Goal: Information Seeking & Learning: Learn about a topic

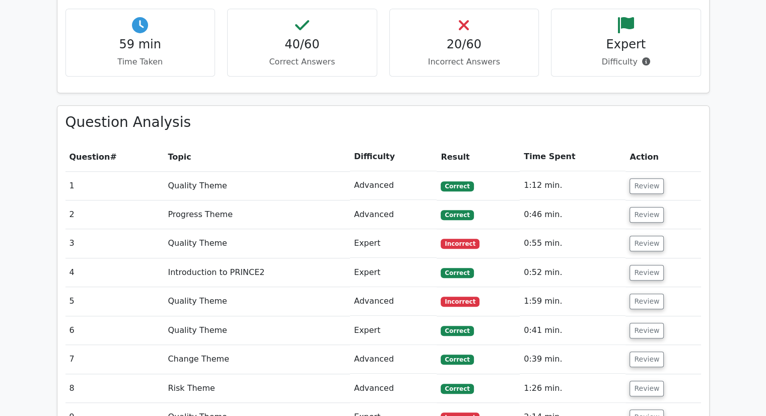
scroll to position [753, 0]
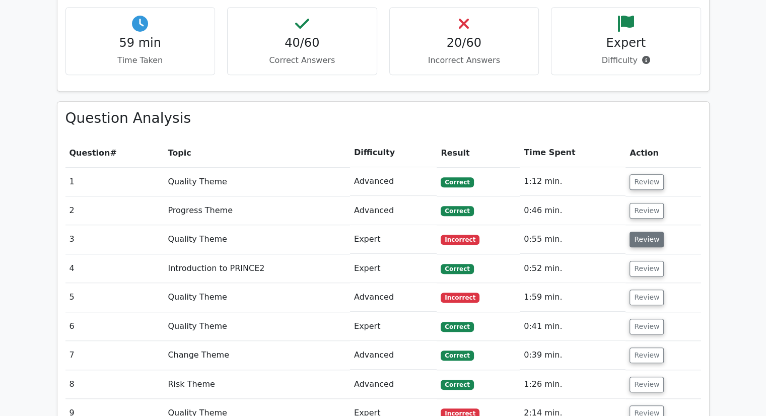
click at [645, 232] on button "Review" at bounding box center [647, 240] width 34 height 16
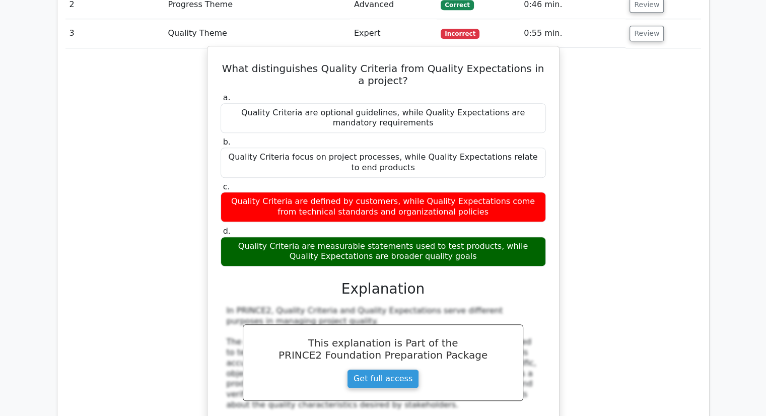
scroll to position [959, 0]
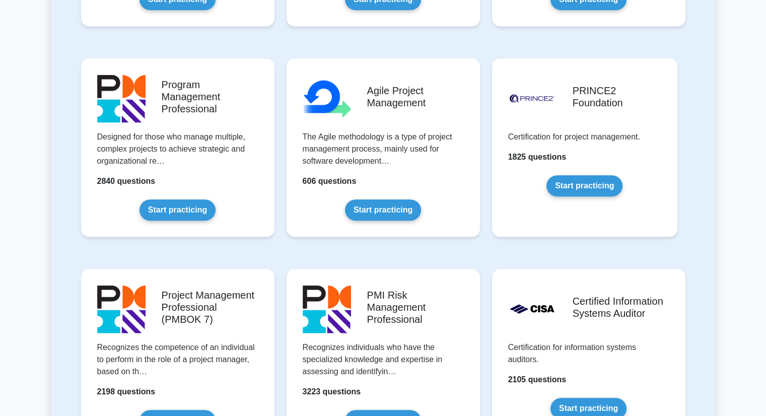
scroll to position [597, 0]
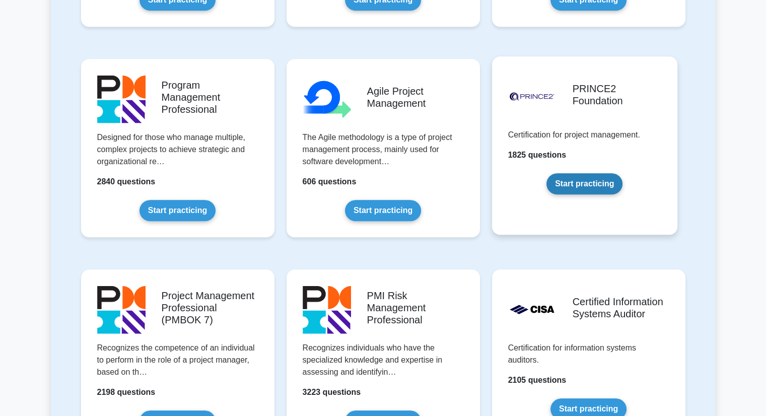
click at [601, 173] on link "Start practicing" at bounding box center [585, 183] width 76 height 21
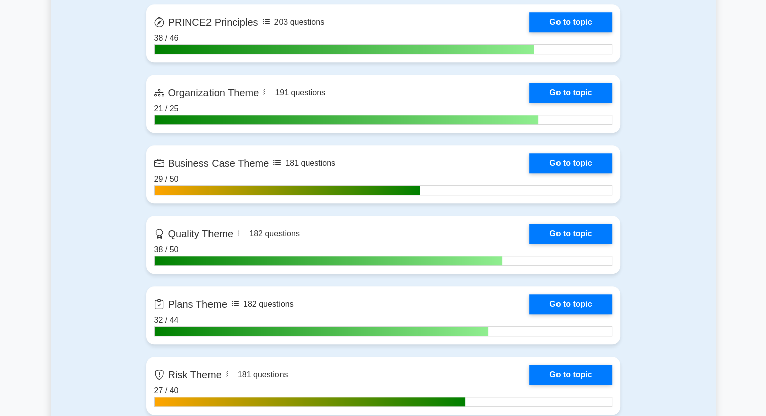
scroll to position [786, 0]
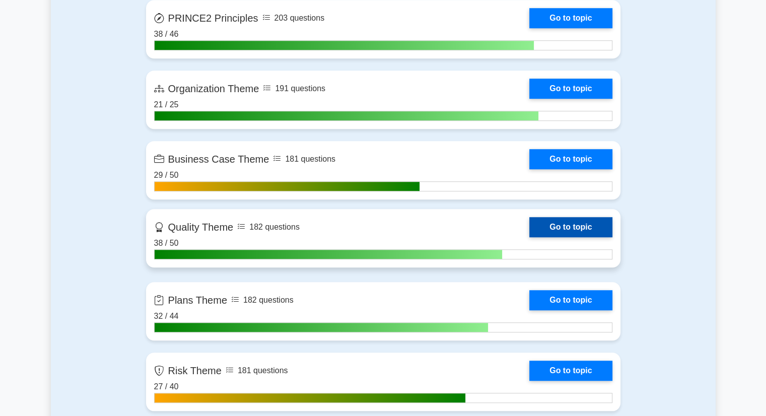
click at [529, 232] on link "Go to topic" at bounding box center [570, 227] width 83 height 20
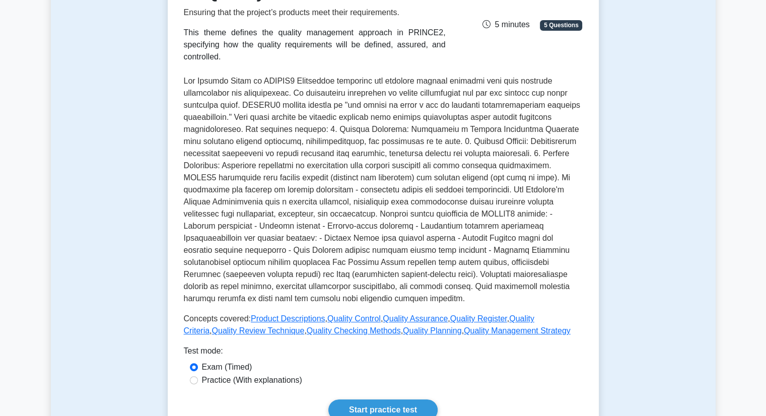
scroll to position [167, 0]
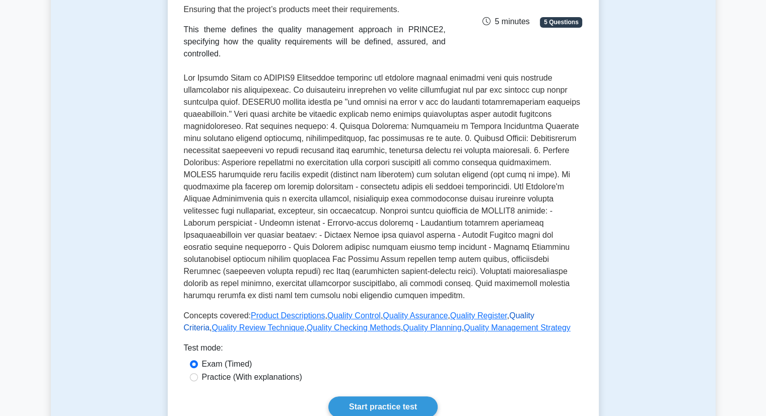
click at [521, 311] on link "Quality Criteria" at bounding box center [359, 321] width 351 height 21
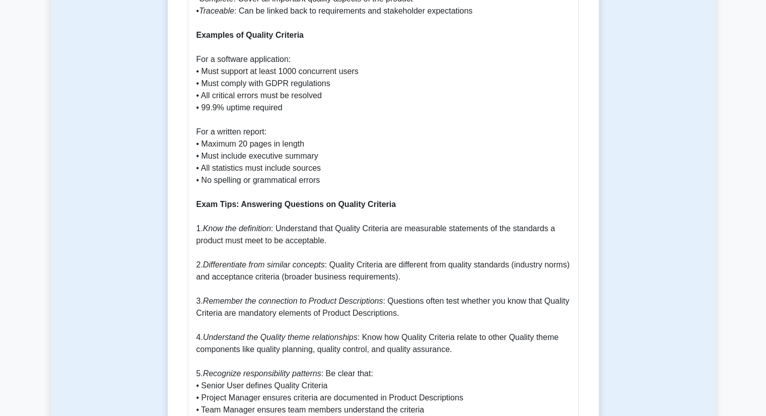
scroll to position [935, 0]
